Goal: Task Accomplishment & Management: Manage account settings

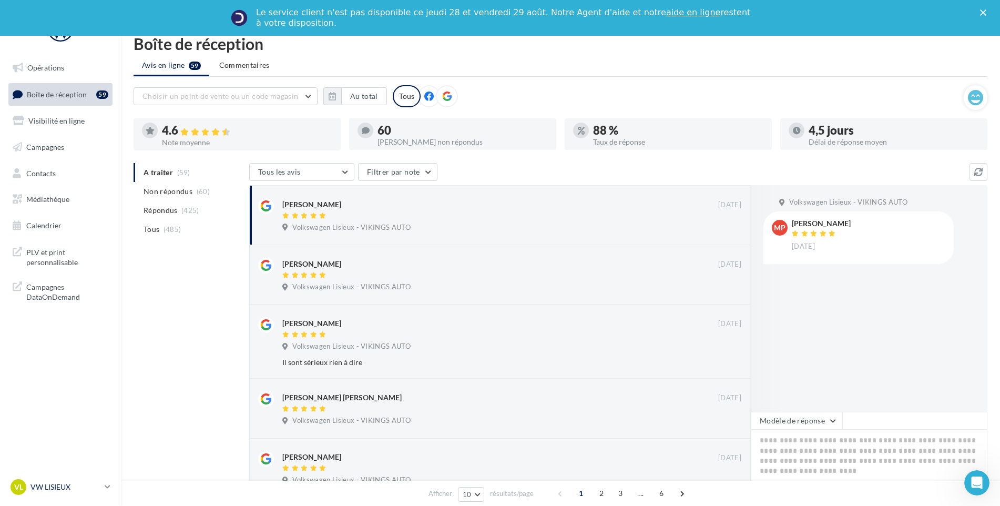
click at [86, 479] on div "VL VW LISIEUX vw-lis-vau" at bounding box center [56, 487] width 90 height 16
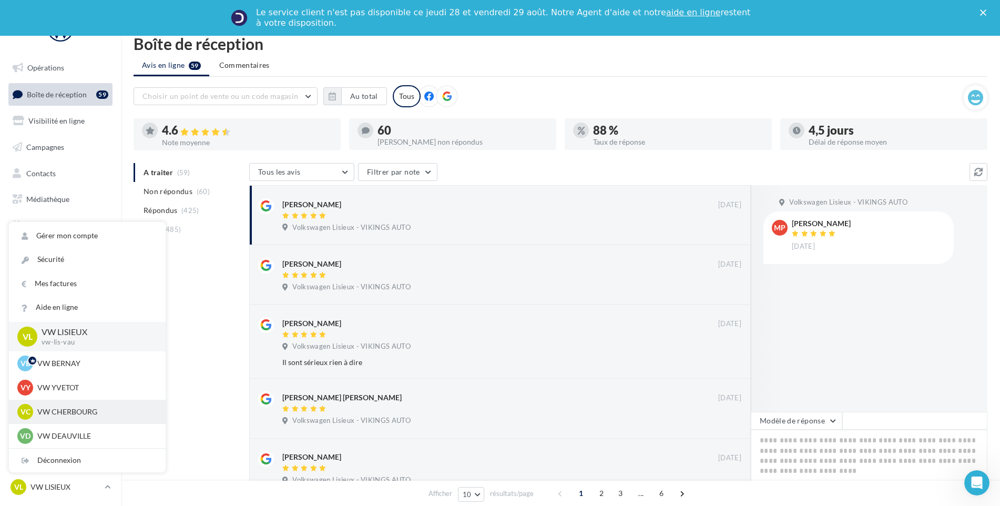
click at [74, 414] on p "VW CHERBOURG" at bounding box center [95, 411] width 116 height 11
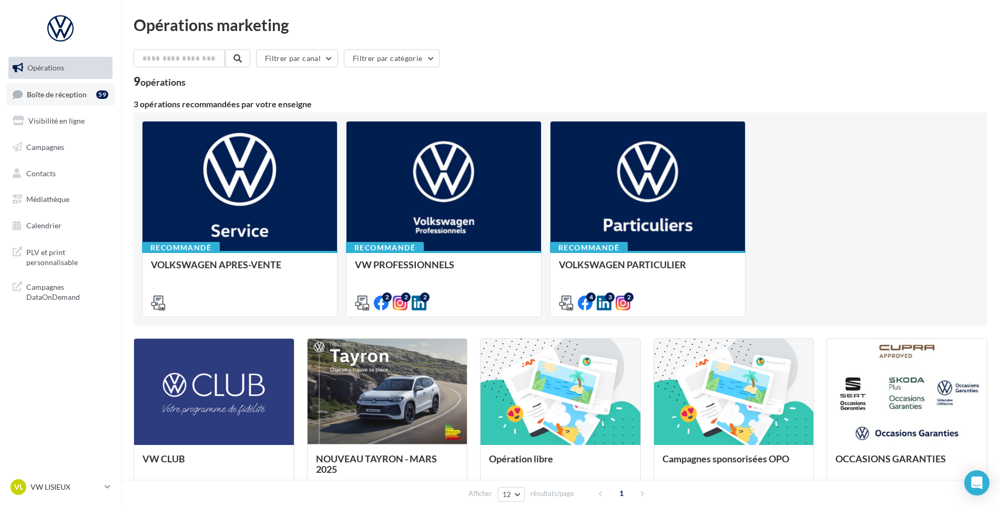
click at [75, 93] on span "Boîte de réception" at bounding box center [57, 93] width 60 height 9
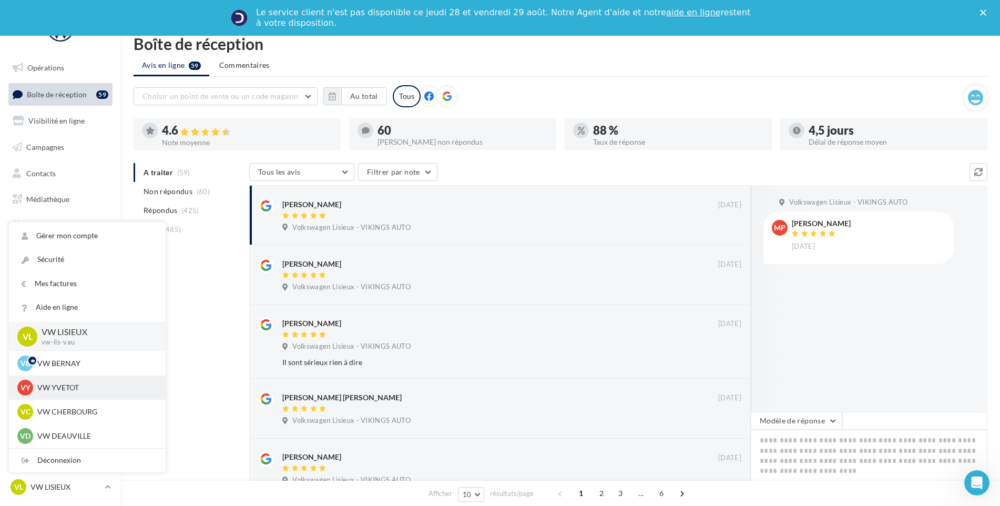
scroll to position [53, 0]
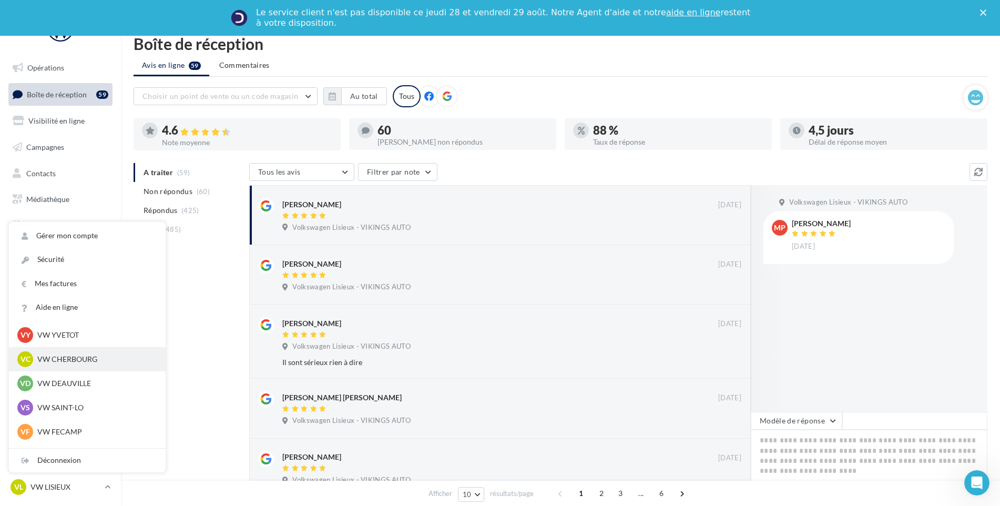
click at [85, 363] on p "VW CHERBOURG" at bounding box center [95, 359] width 116 height 11
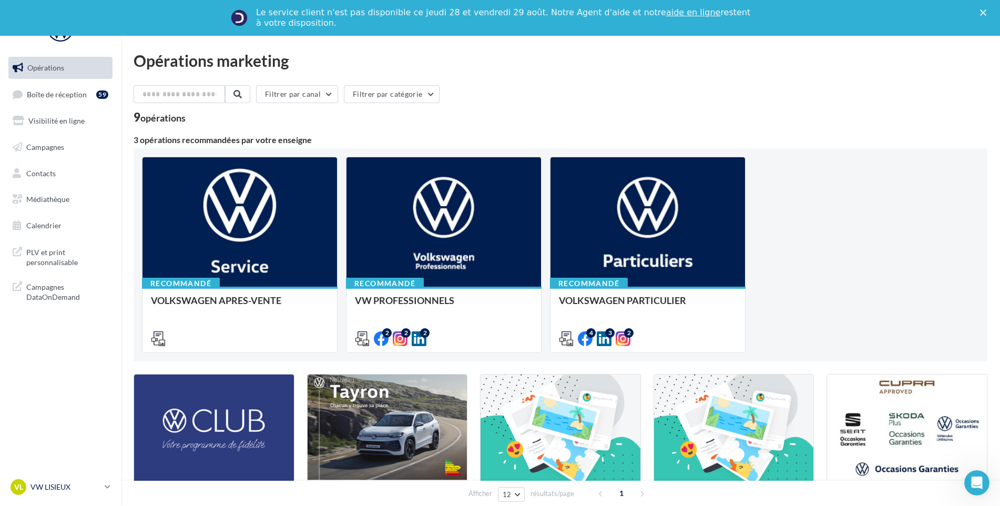
click at [52, 487] on p "VW LISIEUX" at bounding box center [65, 487] width 70 height 11
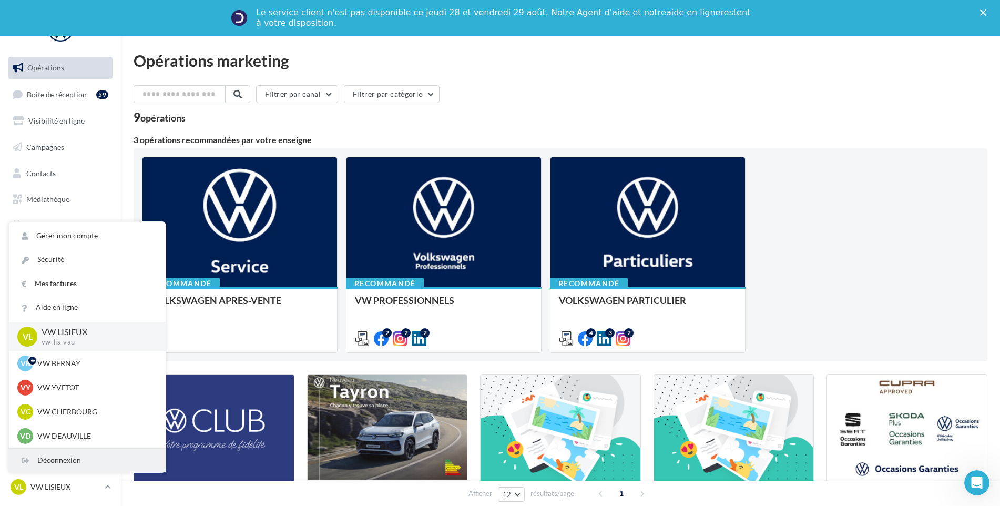
click at [62, 462] on div "Déconnexion" at bounding box center [87, 460] width 157 height 24
